Goal: Task Accomplishment & Management: Manage account settings

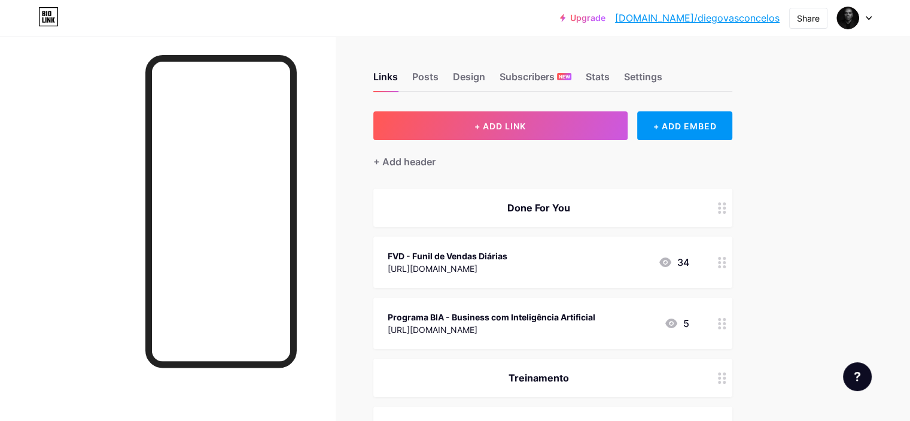
scroll to position [120, 0]
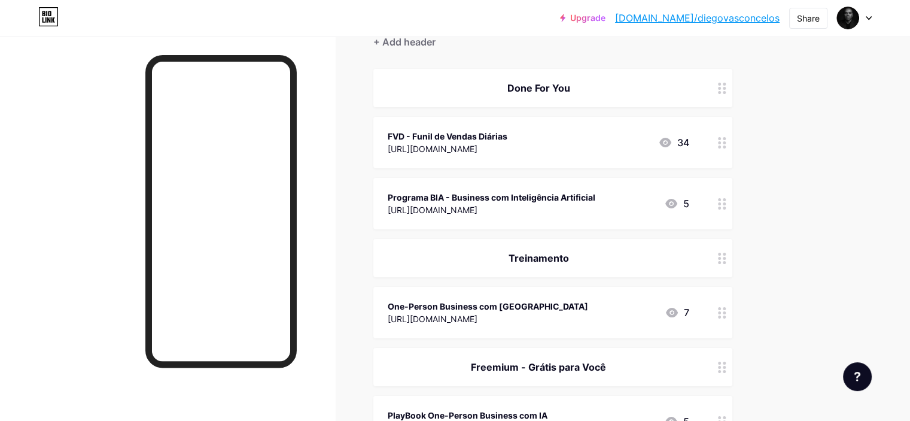
click at [733, 142] on div at bounding box center [722, 142] width 20 height 51
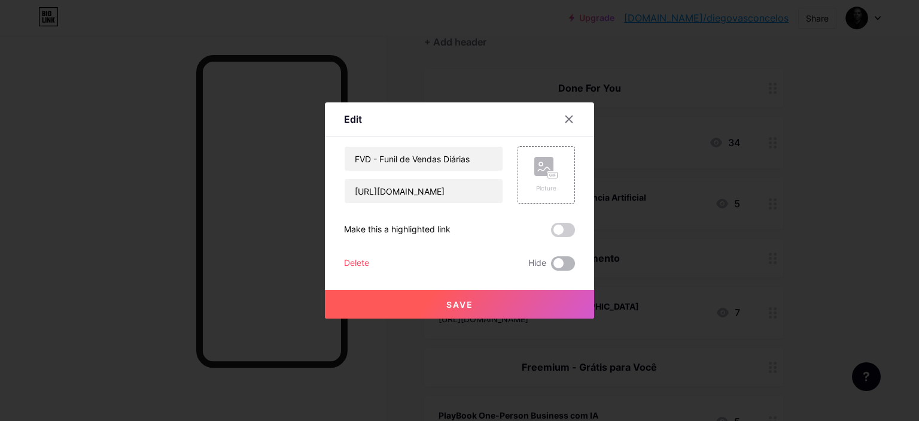
click at [561, 270] on span at bounding box center [563, 263] width 24 height 14
click at [551, 266] on input "checkbox" at bounding box center [551, 266] width 0 height 0
click at [493, 306] on button "Save" at bounding box center [459, 304] width 269 height 29
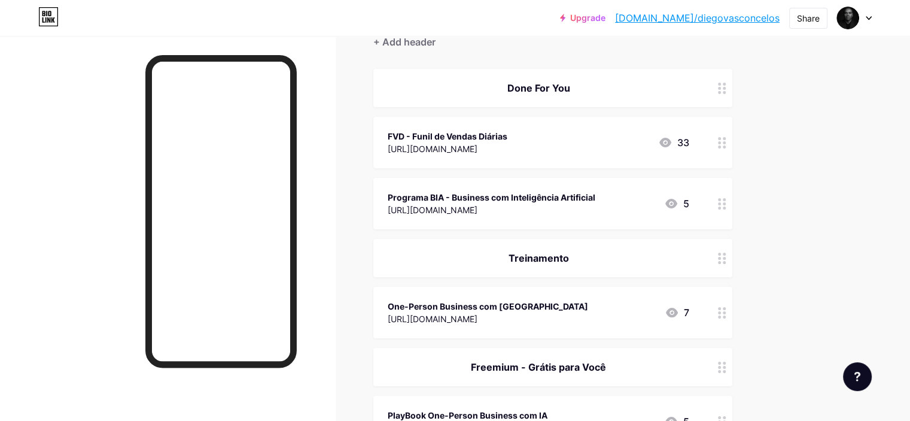
click at [727, 200] on icon at bounding box center [722, 203] width 8 height 11
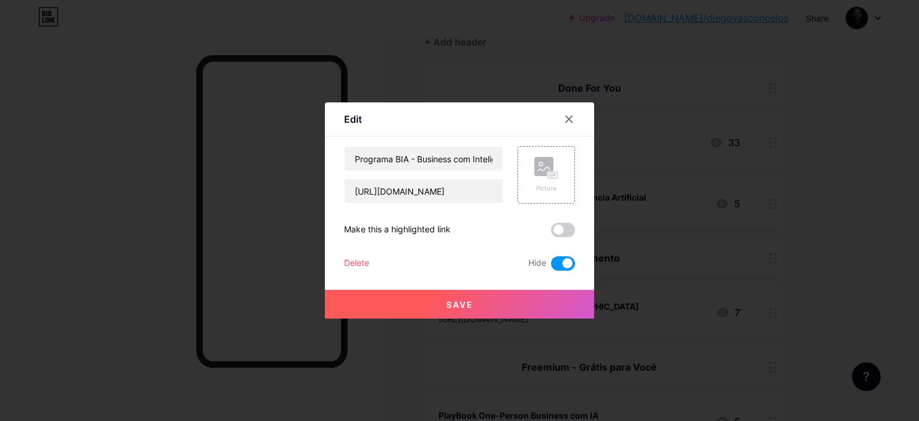
click at [448, 305] on span "Save" at bounding box center [460, 304] width 27 height 10
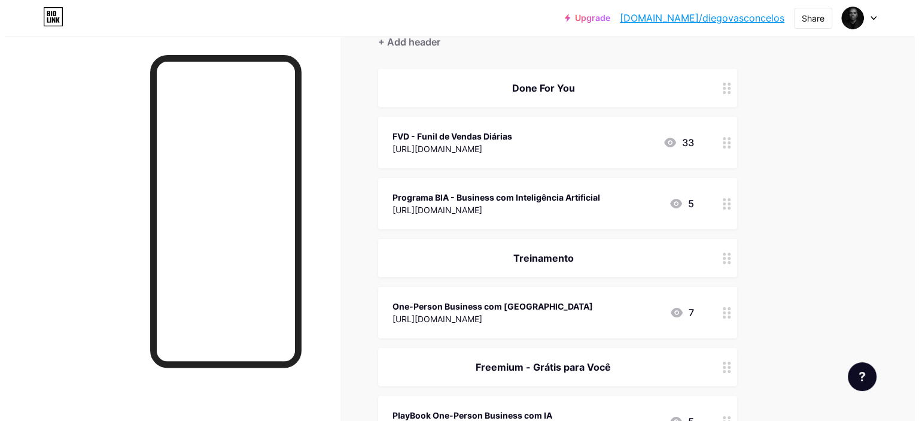
scroll to position [0, 0]
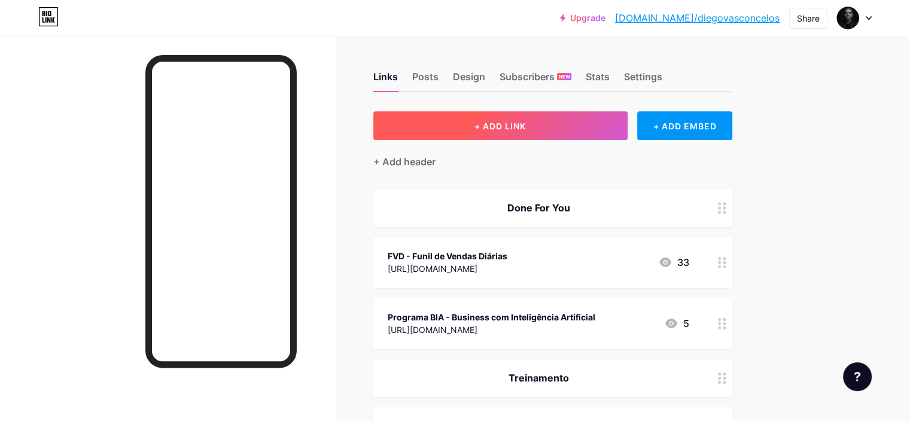
click at [583, 123] on button "+ ADD LINK" at bounding box center [501, 125] width 254 height 29
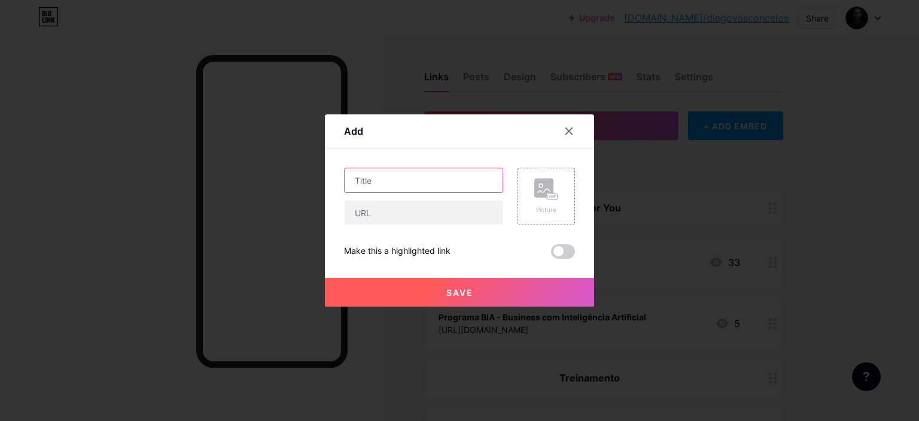
click at [417, 182] on input "text" at bounding box center [424, 180] width 158 height 24
click at [417, 182] on input "Acelerador de Marcas Pessoais no Digital" at bounding box center [424, 180] width 158 height 24
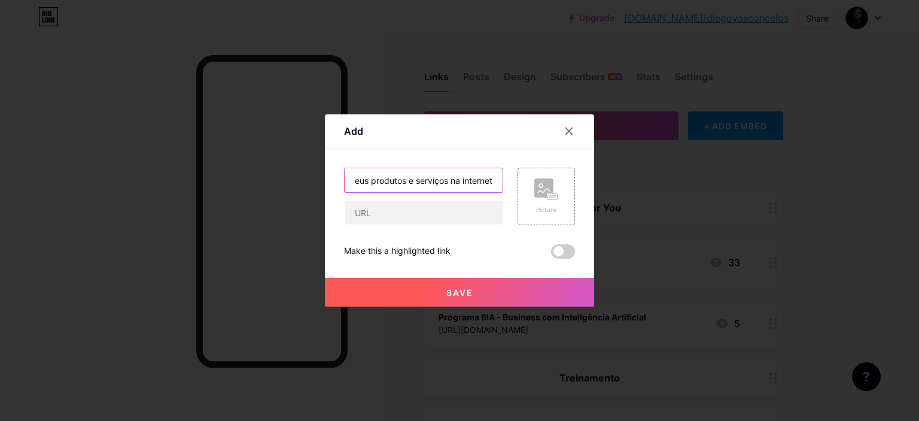
scroll to position [0, 215]
type input "Crie toda sua estrutura e marca pessoal para vender seus produtos e serviços na…"
click at [388, 211] on input "text" at bounding box center [424, 213] width 158 height 24
paste input "[URL][DOMAIN_NAME]"
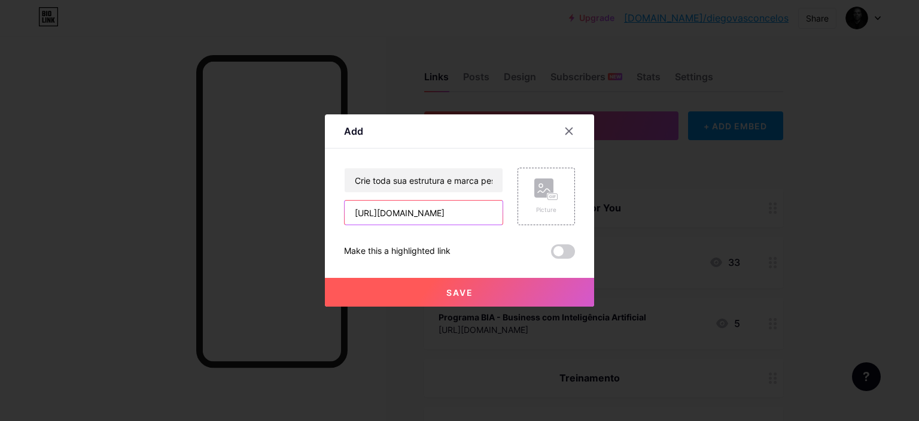
scroll to position [0, 9]
type input "[URL][DOMAIN_NAME]"
click at [560, 251] on span at bounding box center [563, 251] width 24 height 14
click at [551, 254] on input "checkbox" at bounding box center [551, 254] width 0 height 0
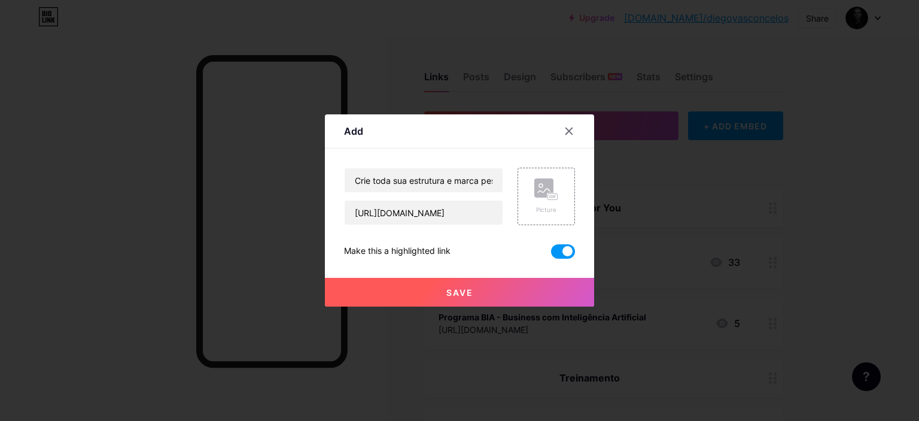
click at [457, 299] on button "Save" at bounding box center [459, 292] width 269 height 29
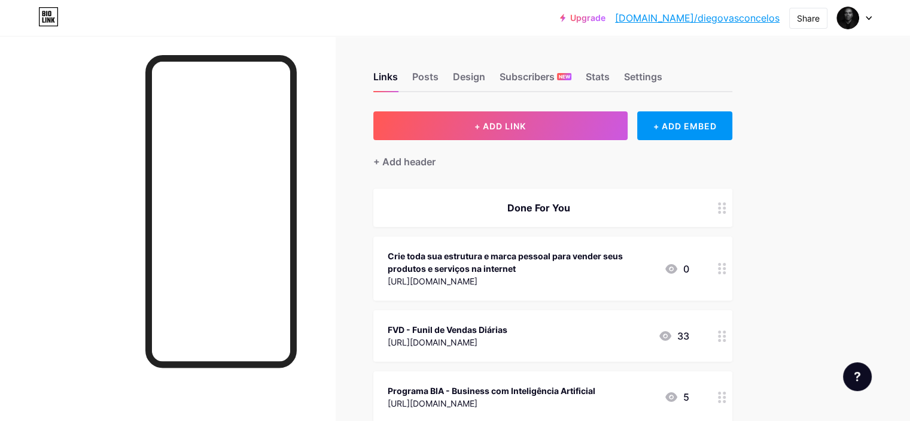
click at [655, 275] on div "[URL][DOMAIN_NAME]" at bounding box center [521, 281] width 267 height 13
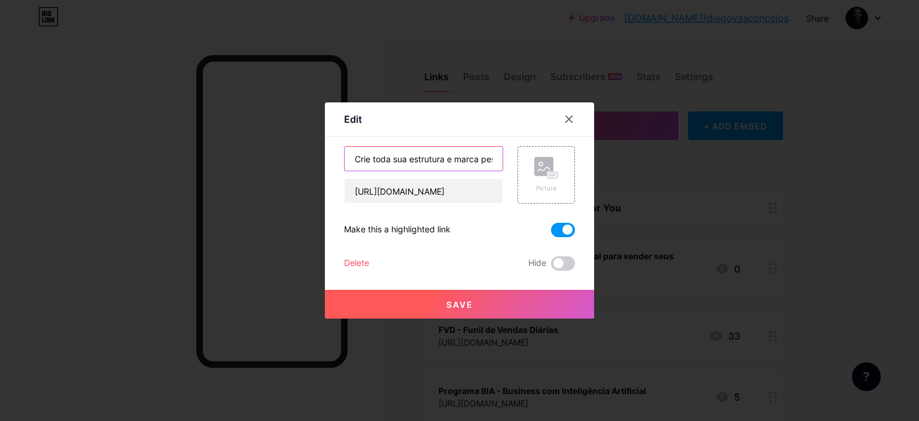
drag, startPoint x: 402, startPoint y: 159, endPoint x: 311, endPoint y: 161, distance: 91.6
click at [311, 161] on div "Edit Content YouTube Play YouTube video without leaving your page. ADD Vimeo Pl…" at bounding box center [459, 210] width 919 height 421
click at [429, 162] on input "Tenha toa a sua estrutura e marca pessoal para vender produtos e serviços na in…" at bounding box center [424, 159] width 158 height 24
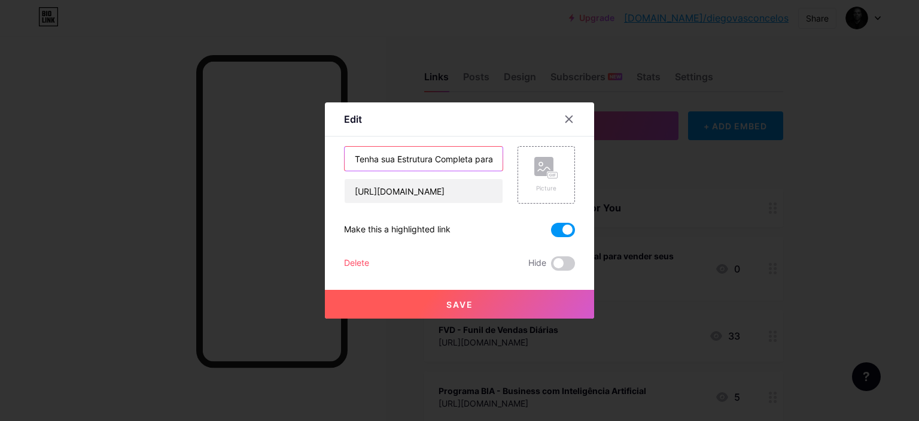
type input "Tenha sua Estrutura Completa para Vender Produtos e Serviços na Internet"
click at [514, 300] on button "Save" at bounding box center [459, 304] width 269 height 29
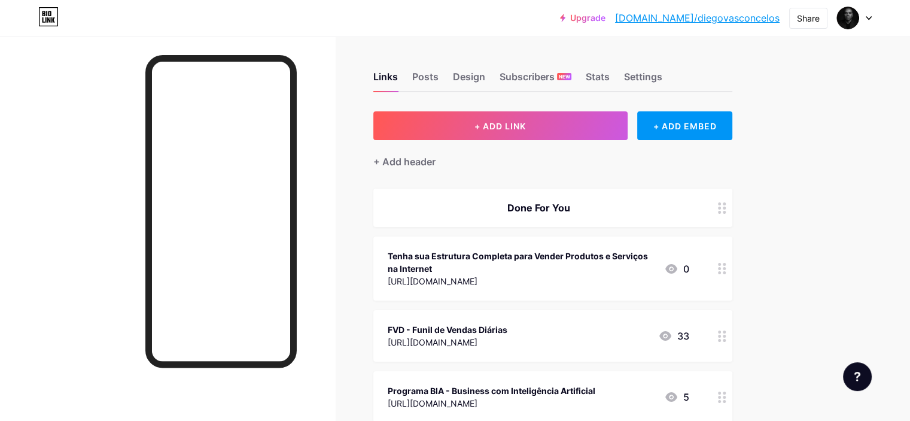
click at [727, 271] on icon at bounding box center [722, 268] width 8 height 11
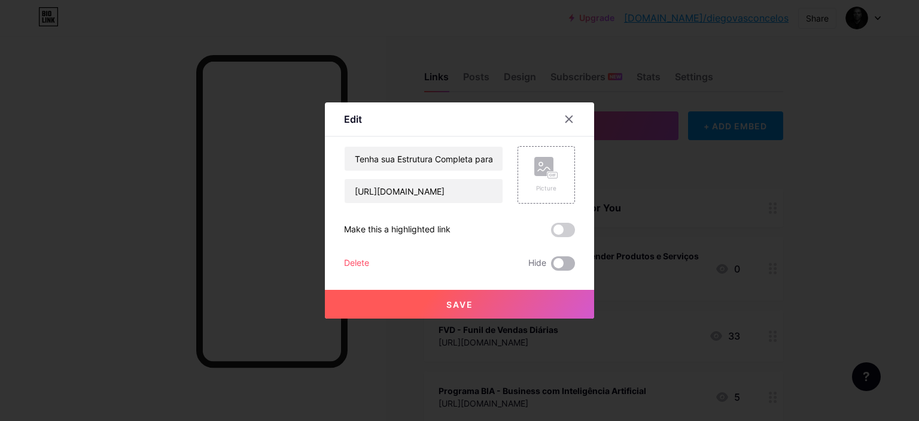
click at [554, 264] on span at bounding box center [563, 263] width 24 height 14
click at [551, 266] on input "checkbox" at bounding box center [551, 266] width 0 height 0
click at [517, 306] on button "Save" at bounding box center [459, 304] width 269 height 29
